Goal: Information Seeking & Learning: Find specific fact

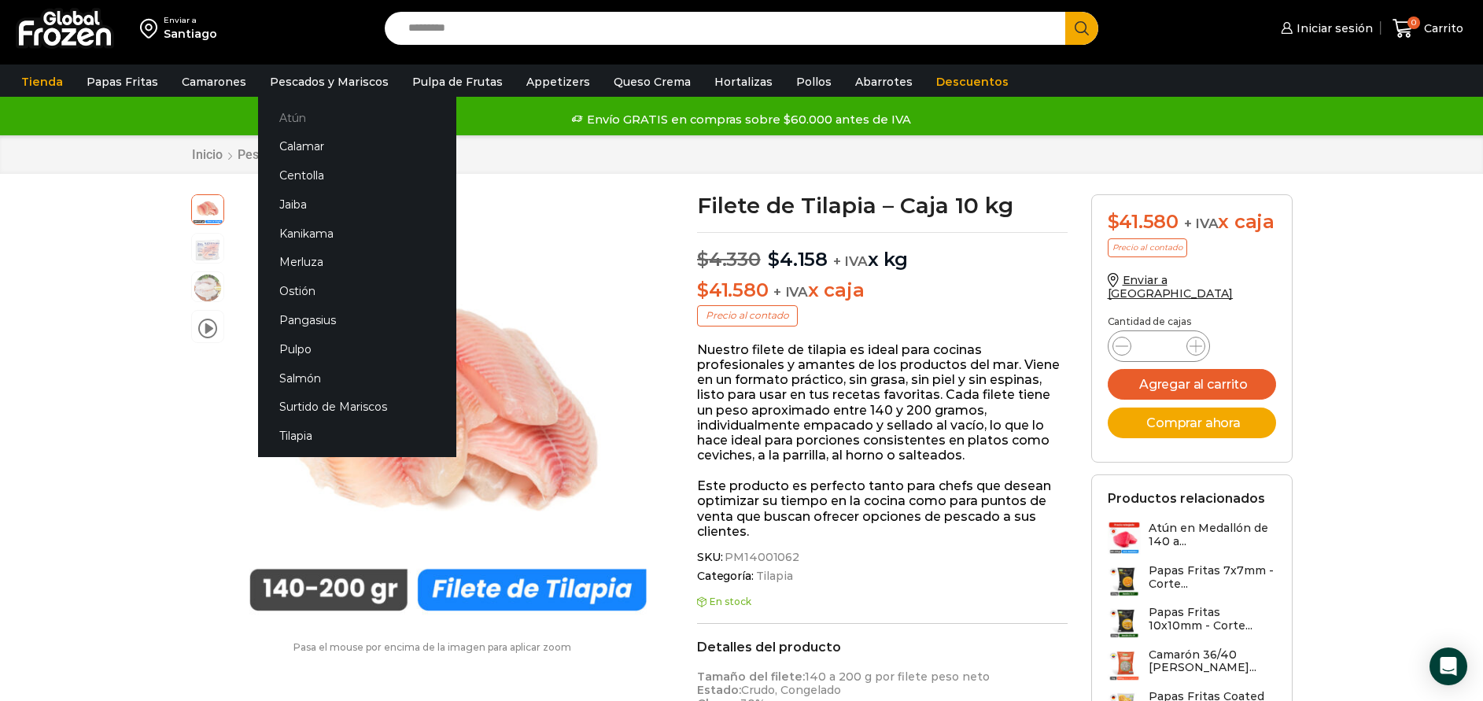
click at [291, 114] on link "Atún" at bounding box center [357, 117] width 198 height 29
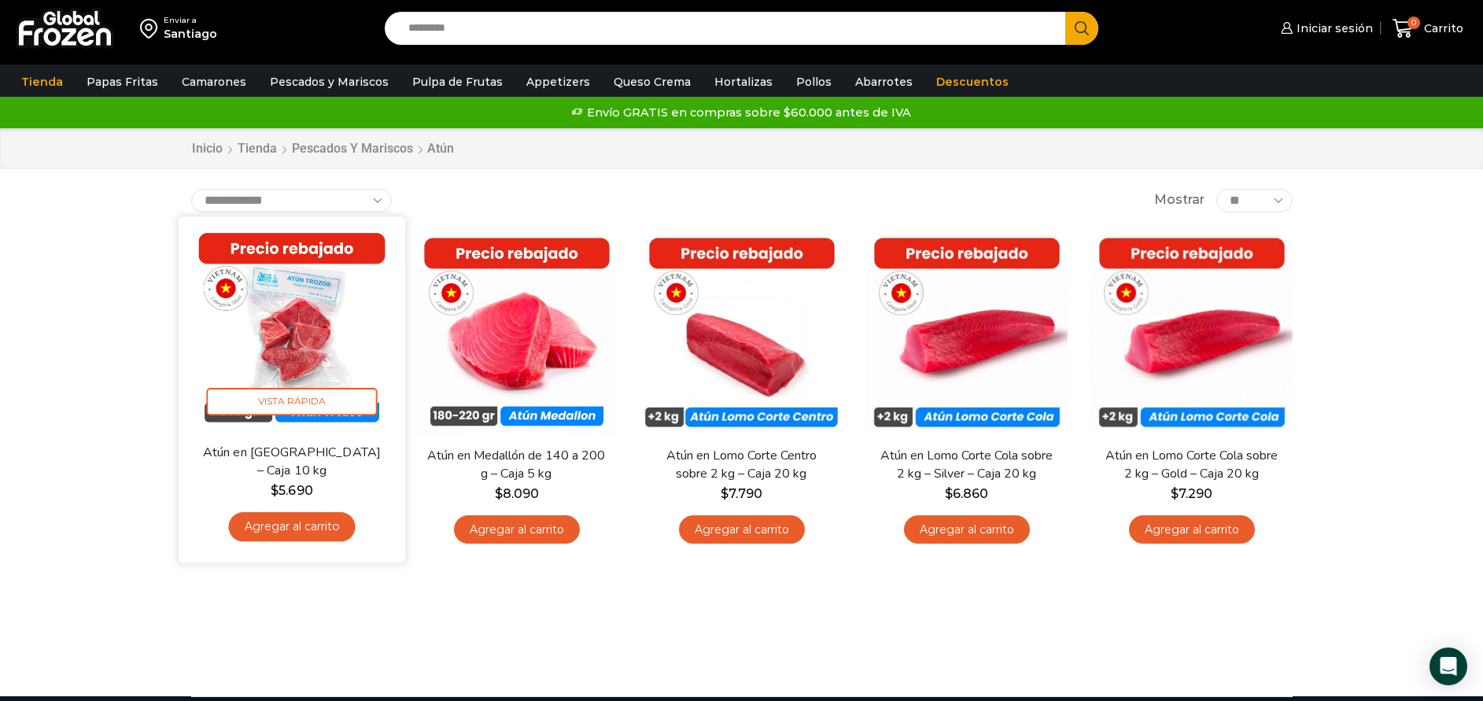
click at [318, 340] on img at bounding box center [291, 329] width 203 height 203
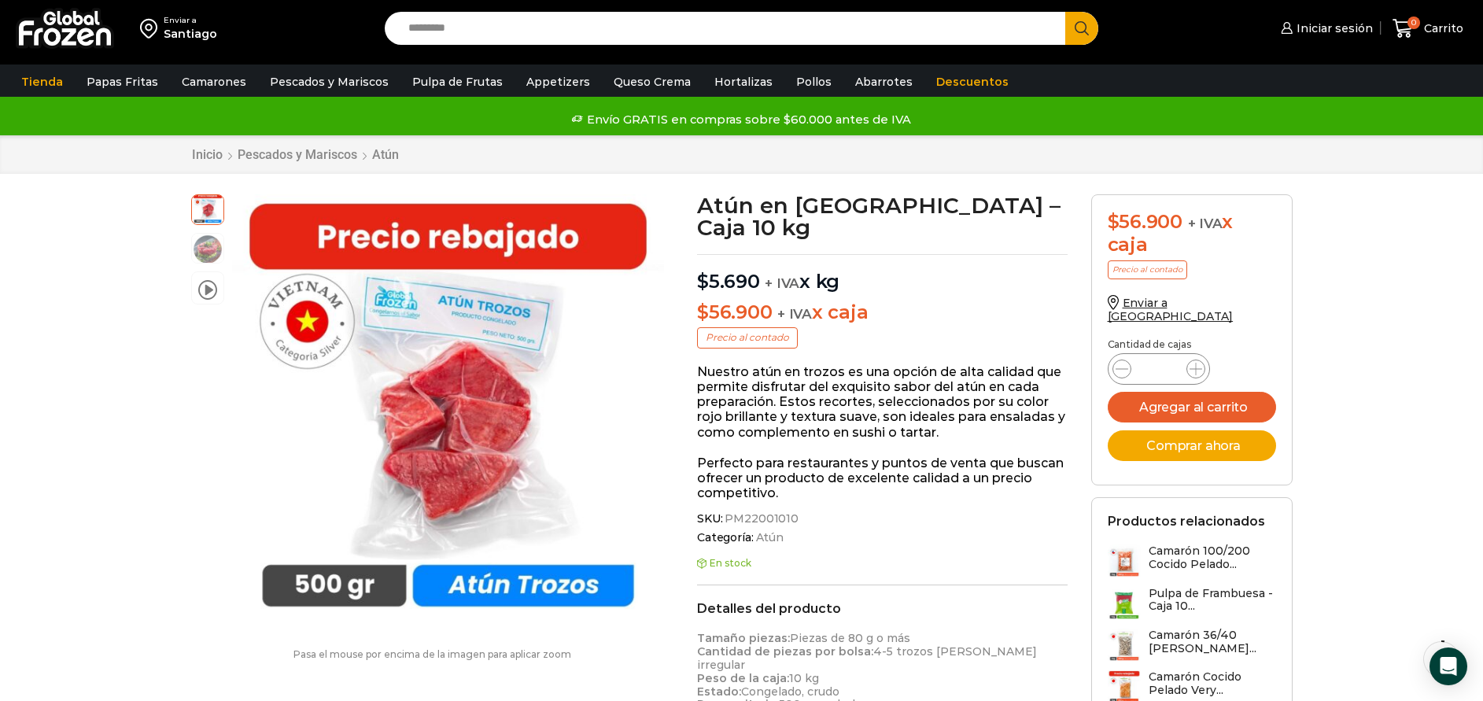
scroll to position [119, 0]
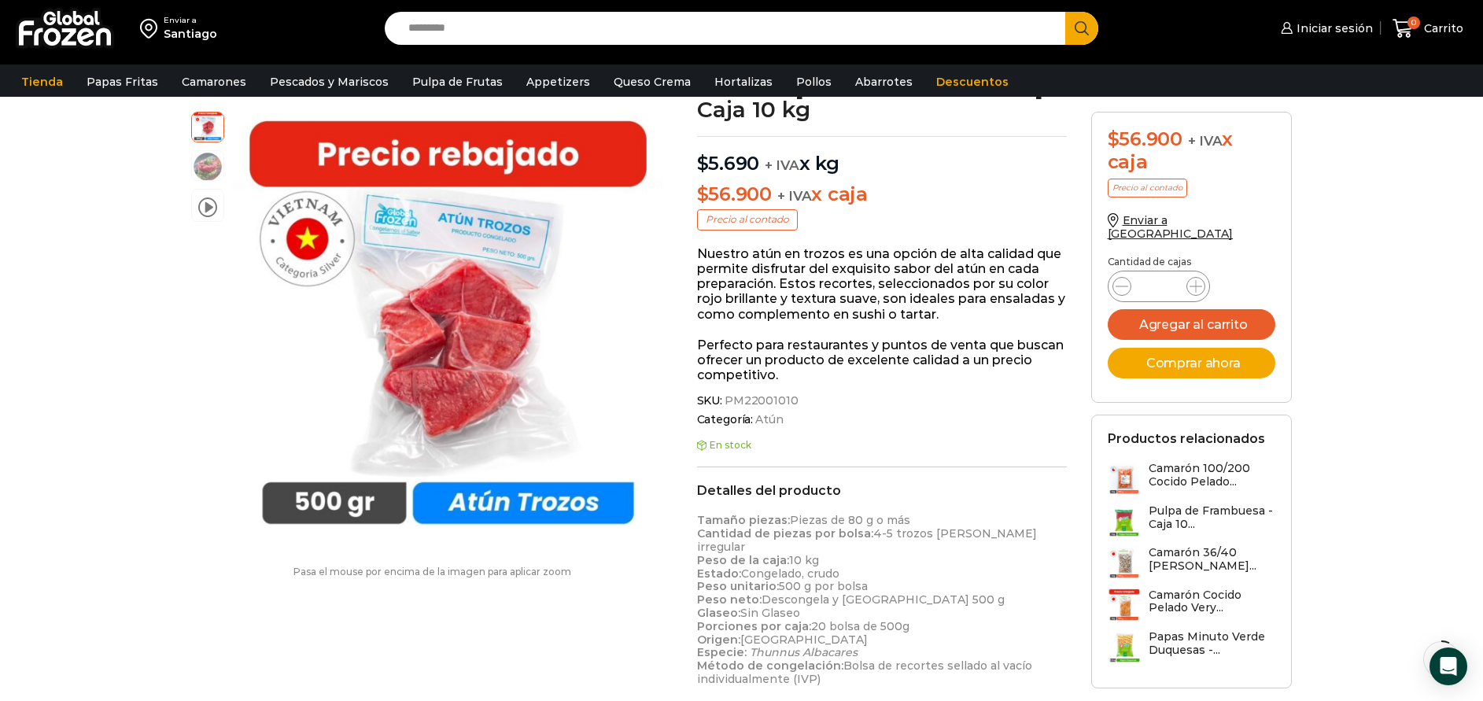
click at [710, 31] on input "Search input" at bounding box center [729, 28] width 658 height 33
click at [1065, 12] on button "Search" at bounding box center [1081, 28] width 33 height 33
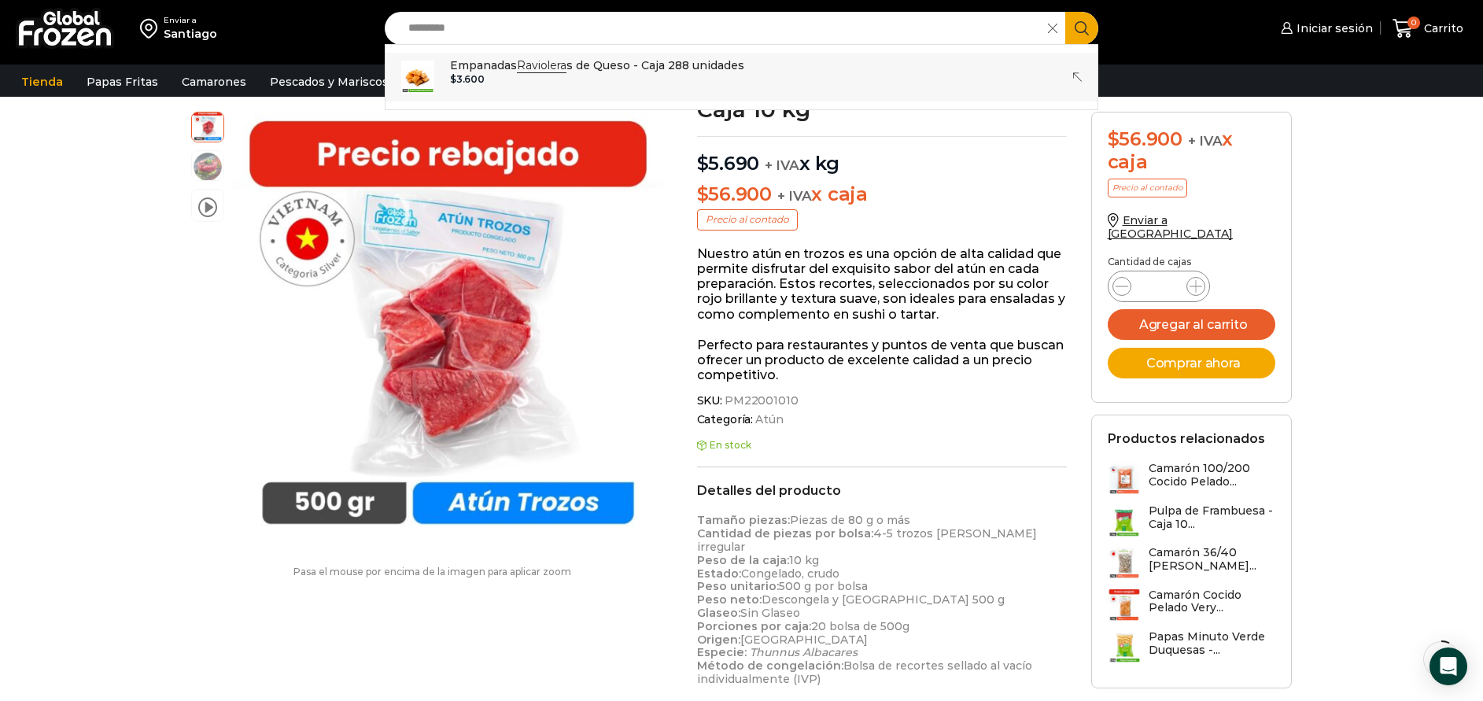
click at [521, 70] on strong "Raviolera" at bounding box center [542, 65] width 50 height 15
type input "**********"
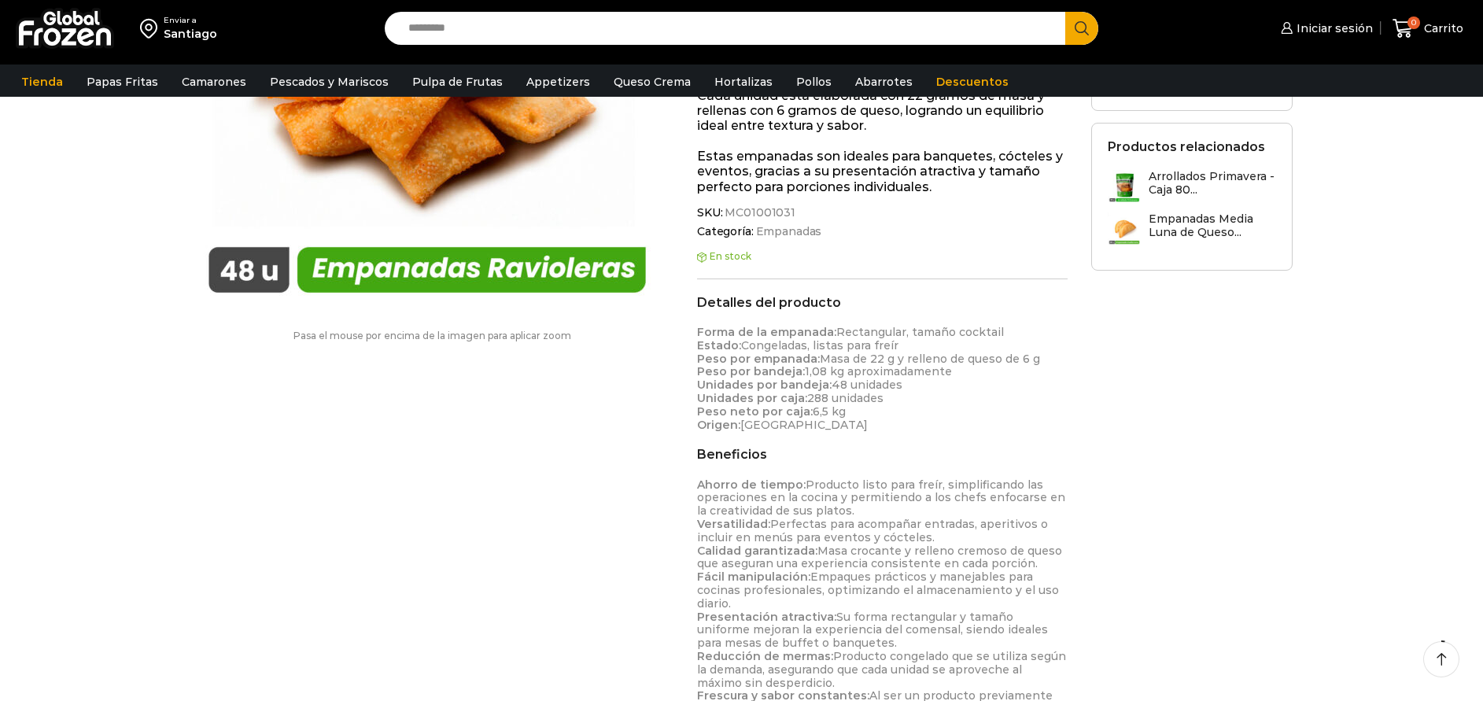
scroll to position [355, 0]
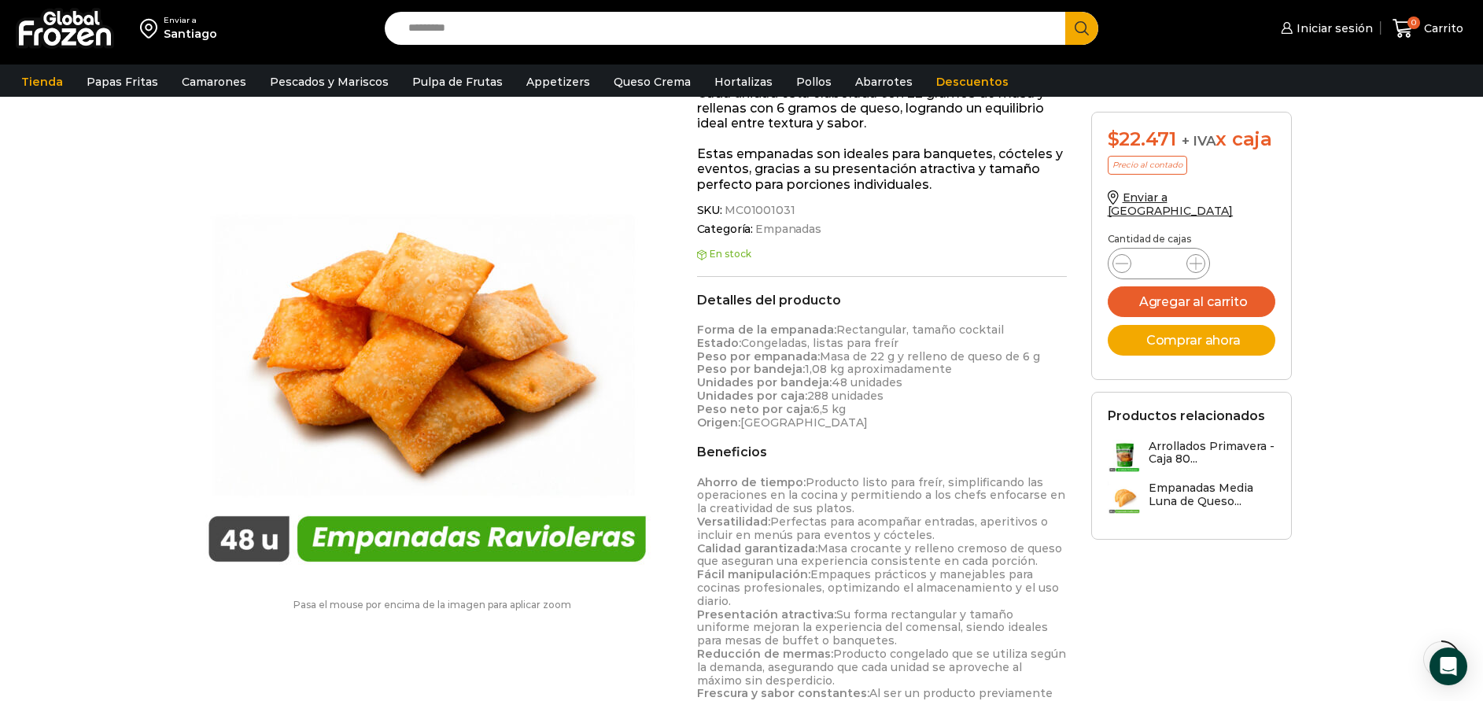
click at [622, 39] on input "Search input" at bounding box center [729, 28] width 658 height 33
type input "*****"
click at [1065, 12] on button "Search" at bounding box center [1081, 28] width 33 height 33
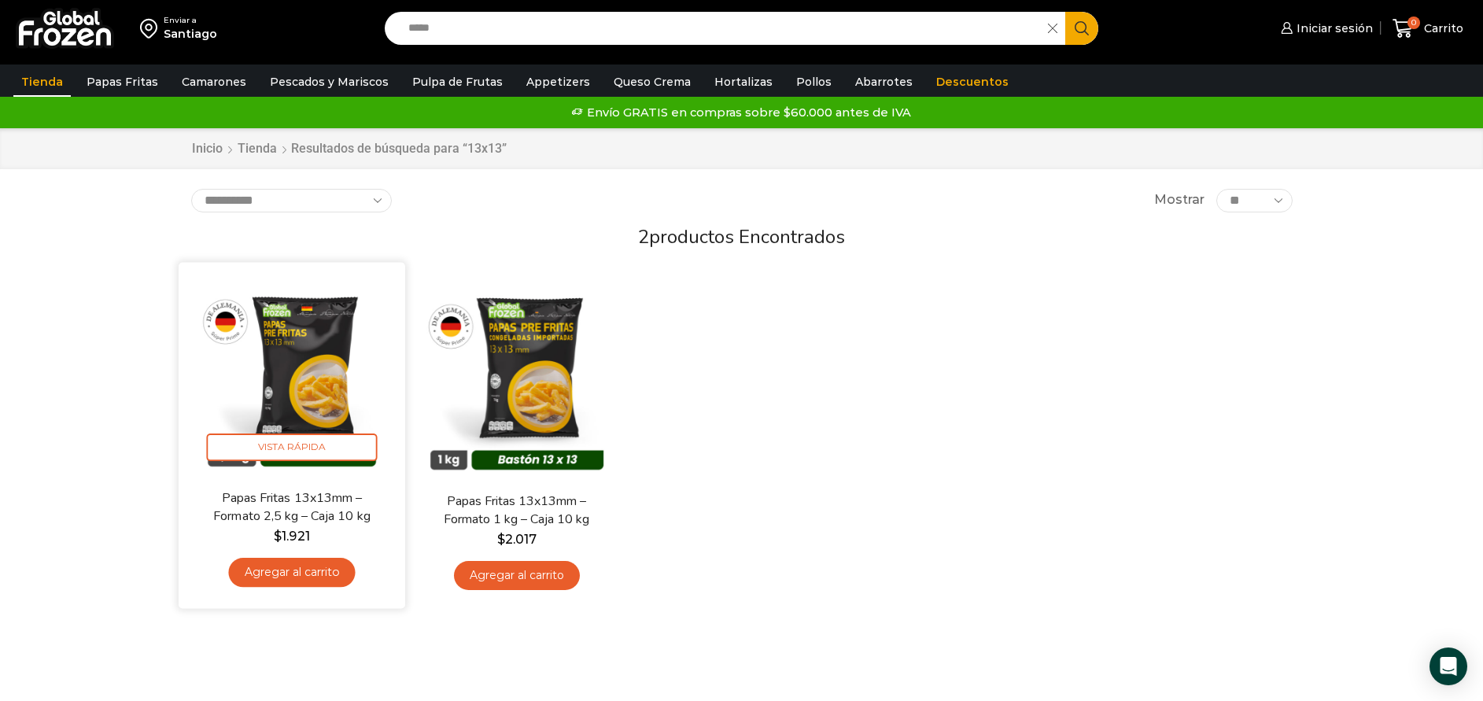
click at [328, 410] on img at bounding box center [291, 376] width 203 height 203
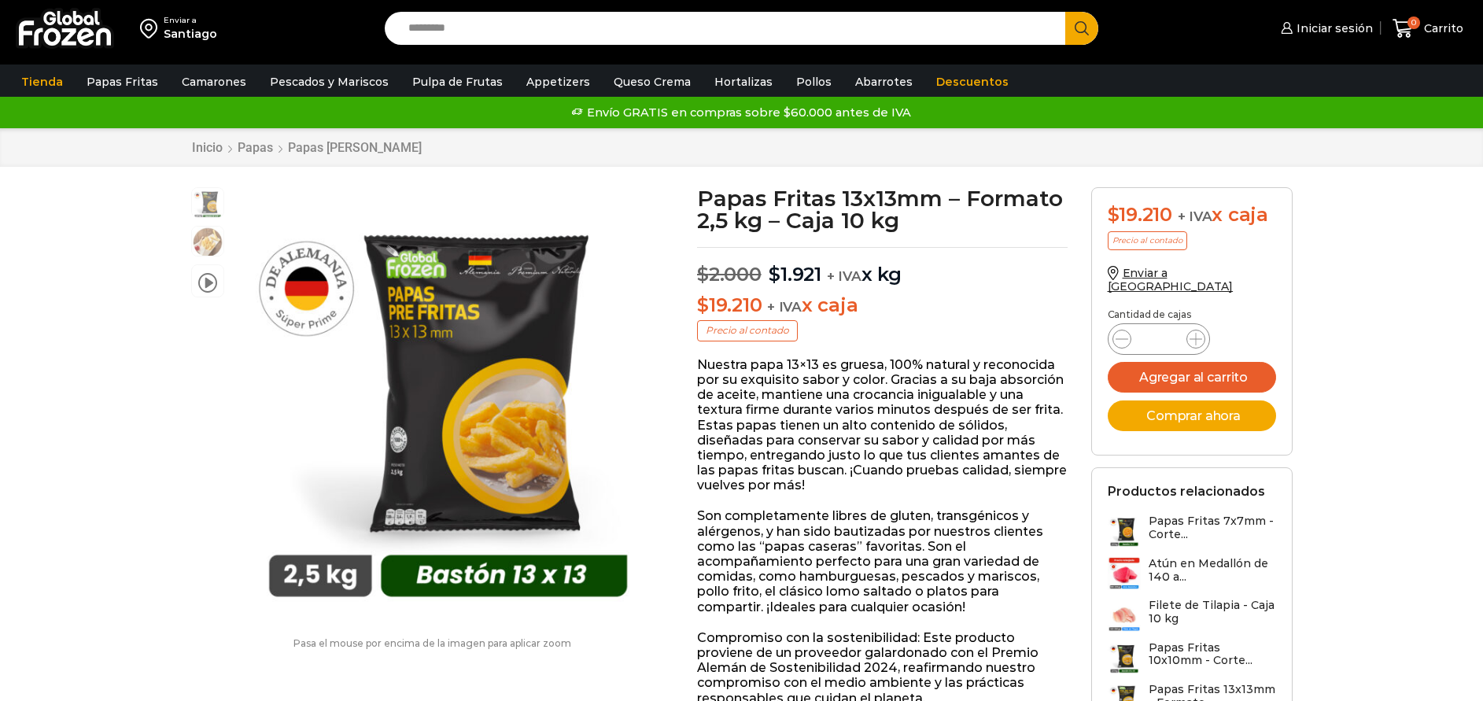
scroll to position [1, 0]
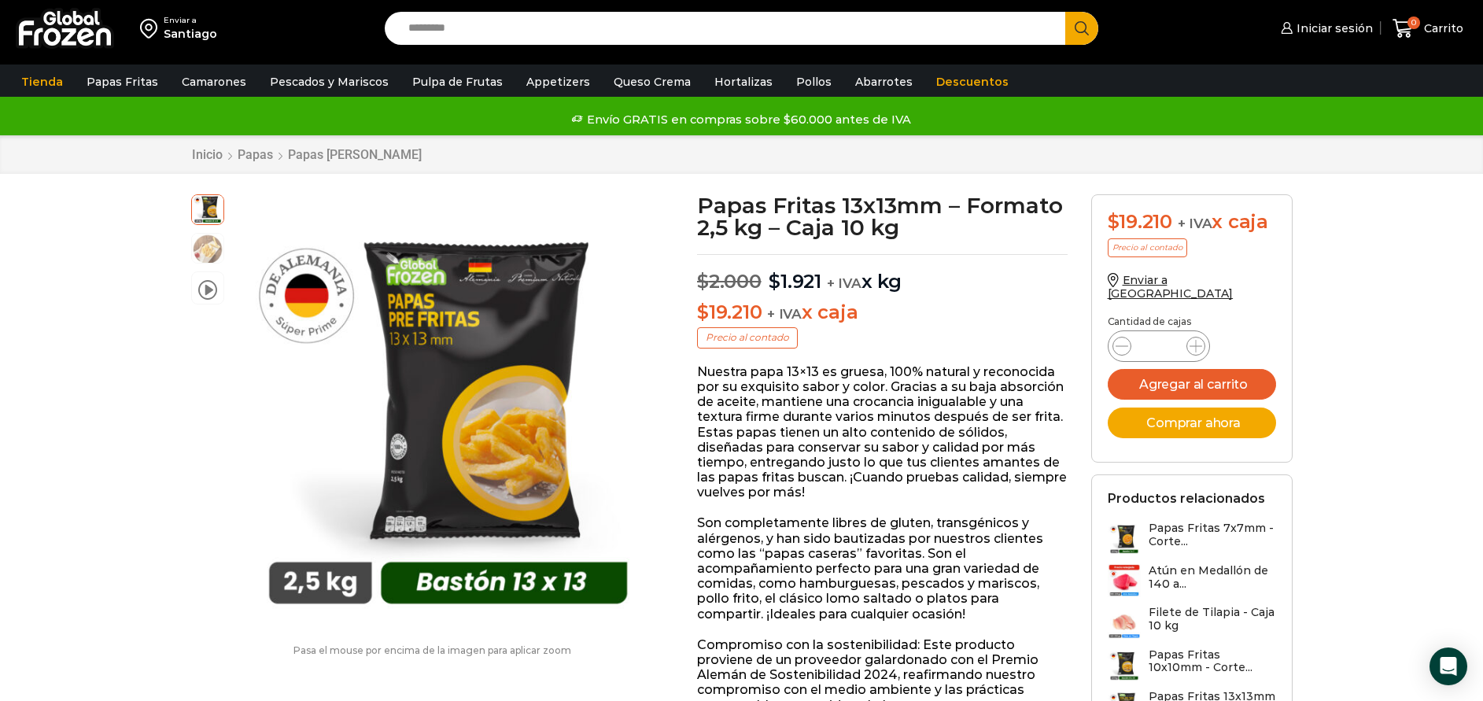
click at [501, 46] on div "Enviar a [GEOGRAPHIC_DATA] Search input Search Iniciar sesión *" at bounding box center [741, 28] width 1475 height 57
click at [506, 36] on input "Search input" at bounding box center [729, 28] width 658 height 33
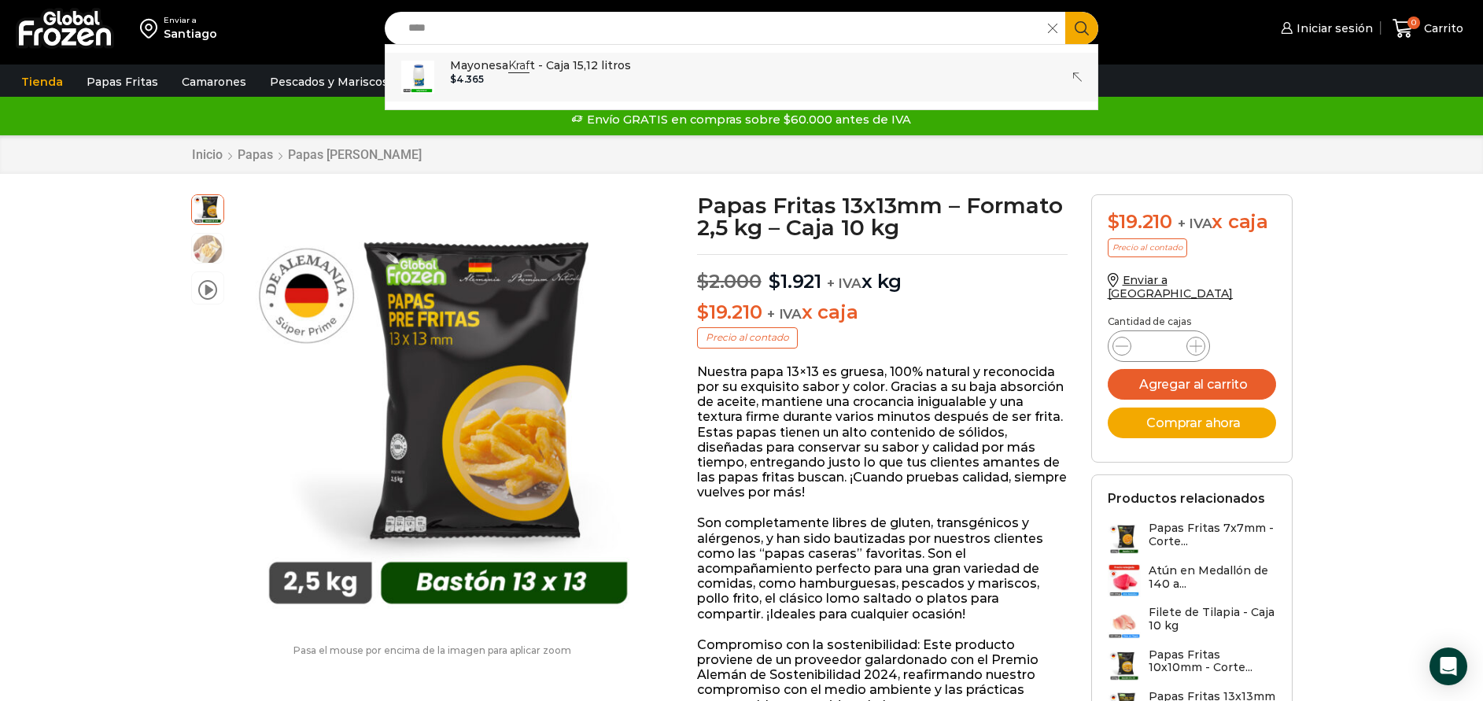
click at [535, 75] on div "$ 4.365" at bounding box center [540, 79] width 181 height 11
type input "**********"
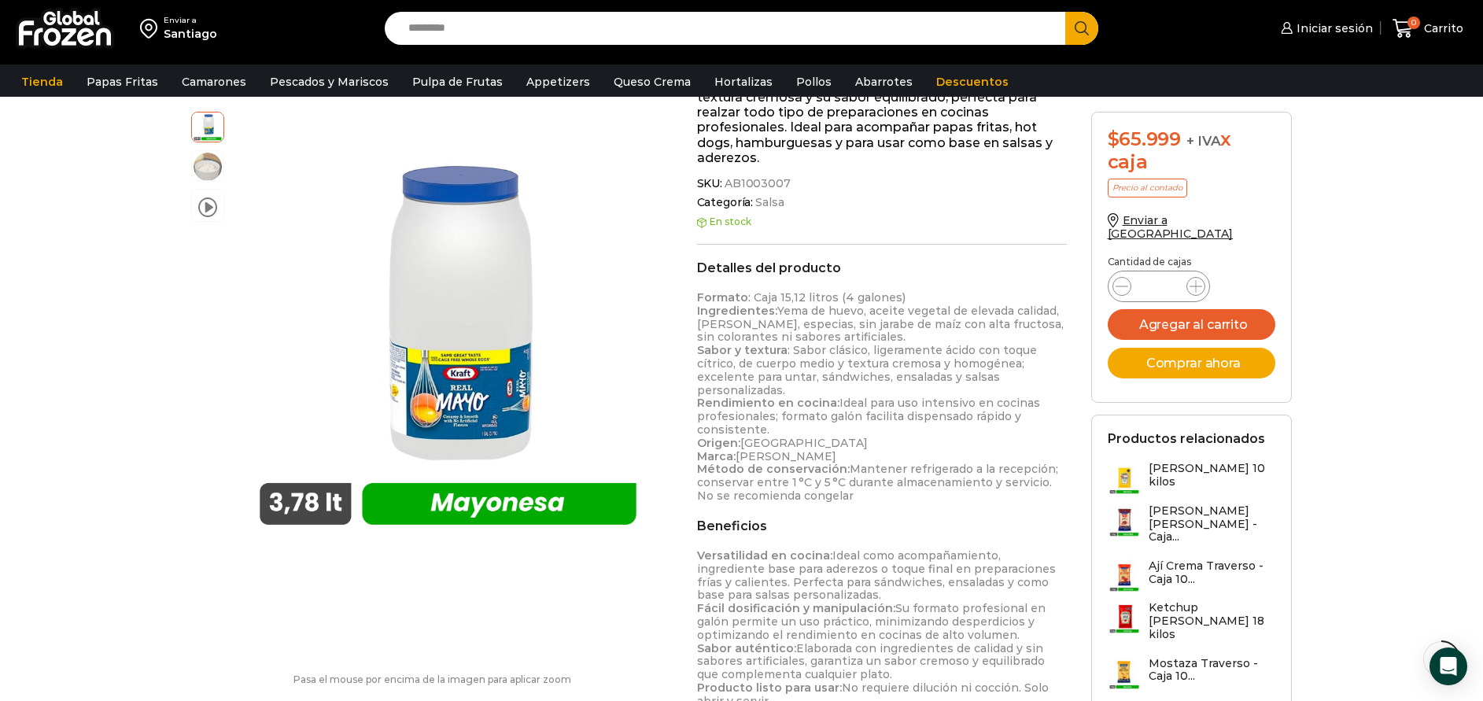
scroll to position [237, 0]
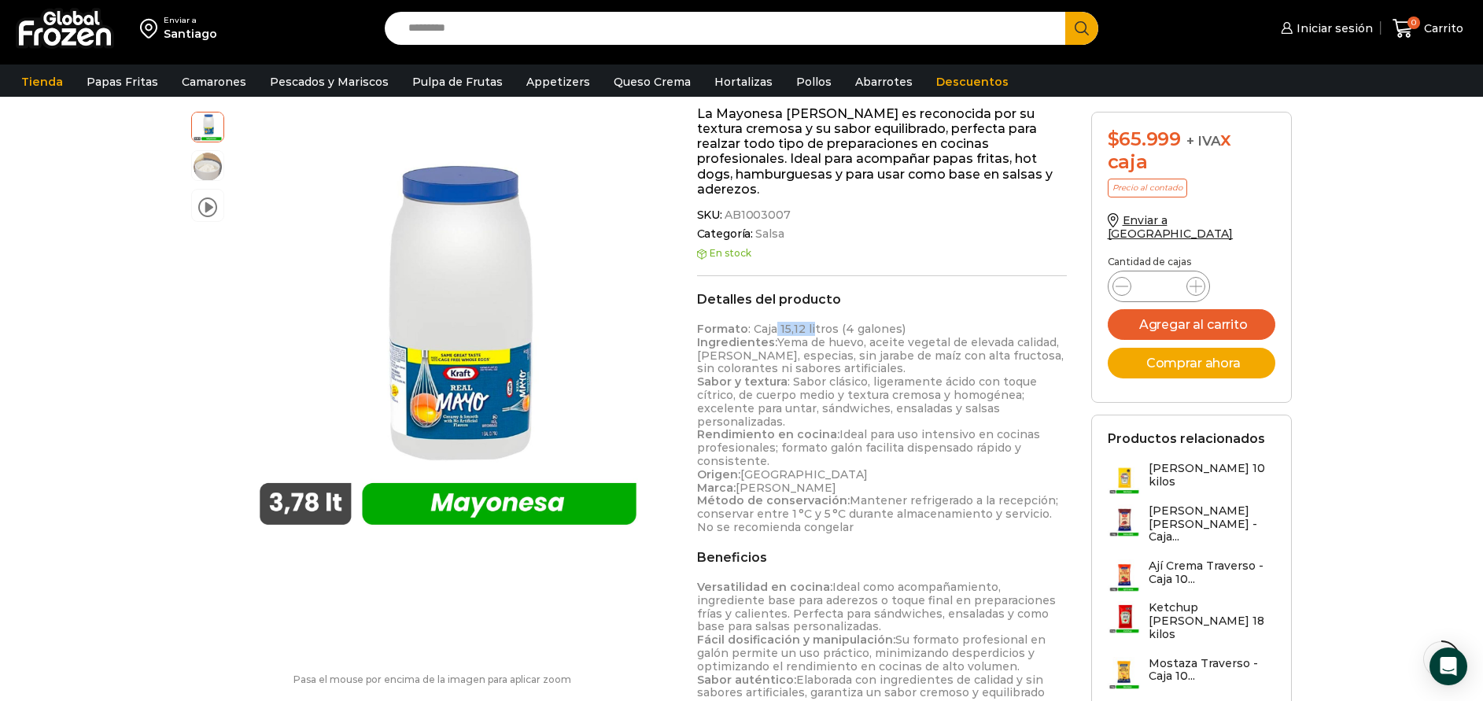
drag, startPoint x: 773, startPoint y: 318, endPoint x: 806, endPoint y: 316, distance: 32.3
click at [806, 323] on p "Formato : Caja 15,12 litros (4 galones) Ingredientes: Yema de huevo, aceite veg…" at bounding box center [882, 429] width 371 height 212
click at [801, 323] on p "Formato : Caja 15,12 litros (4 galones) Ingredientes: Yema de huevo, aceite veg…" at bounding box center [882, 429] width 371 height 212
click at [788, 323] on p "Formato : Caja 15,12 litros (4 galones) Ingredientes: Yema de huevo, aceite veg…" at bounding box center [882, 429] width 371 height 212
drag, startPoint x: 779, startPoint y: 311, endPoint x: 800, endPoint y: 313, distance: 21.4
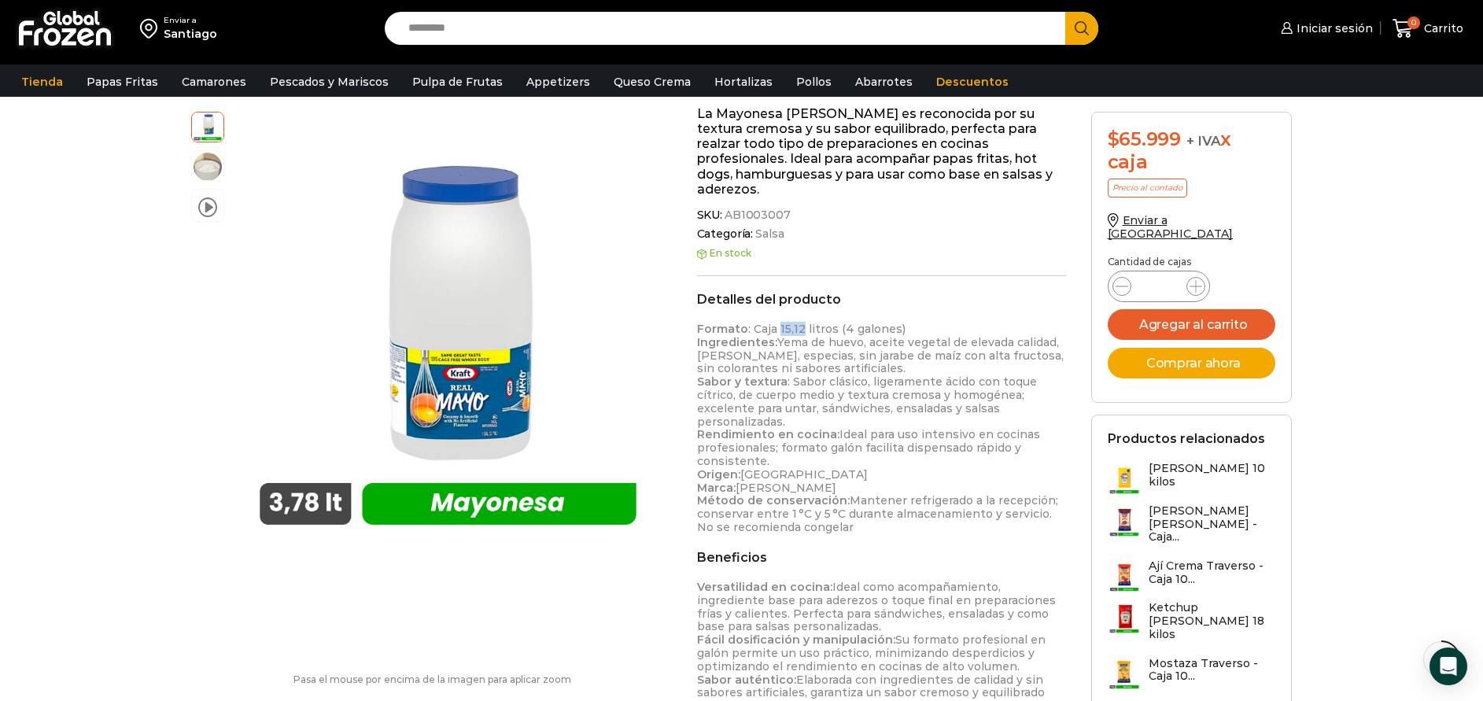
click at [800, 323] on p "Formato : Caja 15,12 litros (4 galones) Ingredientes: Yema de huevo, aceite veg…" at bounding box center [882, 429] width 371 height 212
copy p "15,12"
